Goal: Task Accomplishment & Management: Manage account settings

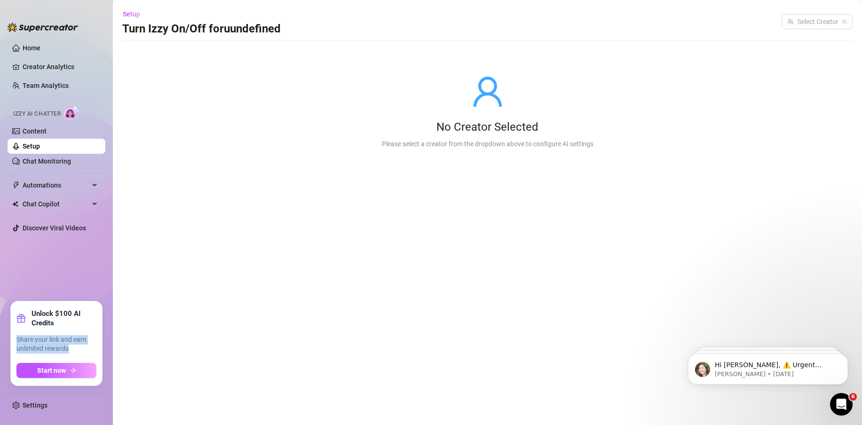
drag, startPoint x: 73, startPoint y: 348, endPoint x: 14, endPoint y: 343, distance: 59.9
click at [14, 343] on div "Unlock $100 AI Credits Share your link and earn unlimited rewards Start now" at bounding box center [56, 343] width 91 height 84
copy span "Share your link and earn unlimited rewards"
click at [30, 404] on link "Settings" at bounding box center [35, 405] width 25 height 8
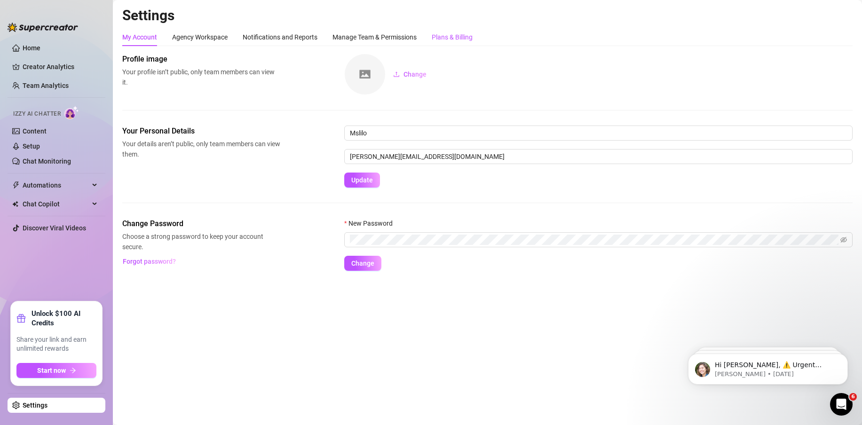
click at [450, 34] on div "Plans & Billing" at bounding box center [451, 37] width 41 height 10
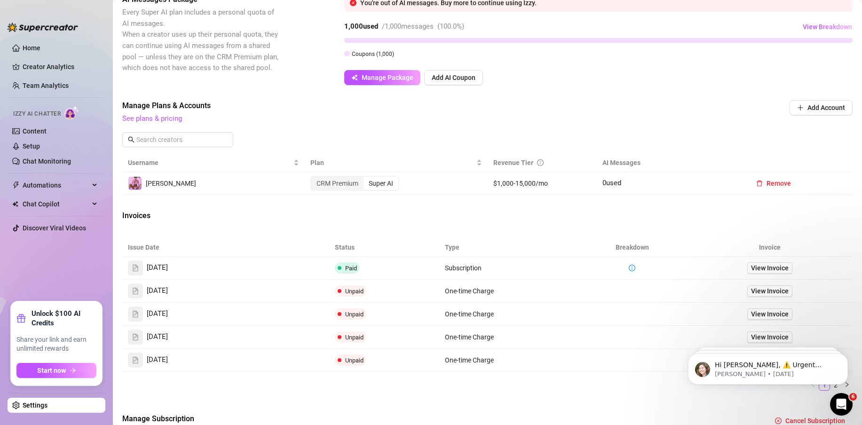
scroll to position [161, 0]
